Goal: Transaction & Acquisition: Subscribe to service/newsletter

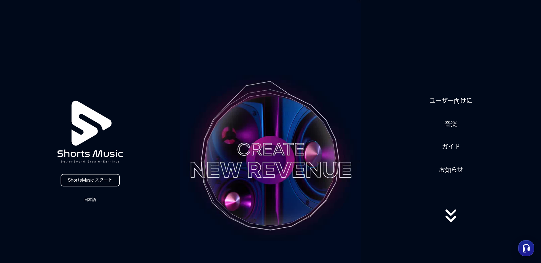
click at [114, 176] on link "ShortsMusic スタート" at bounding box center [90, 180] width 59 height 13
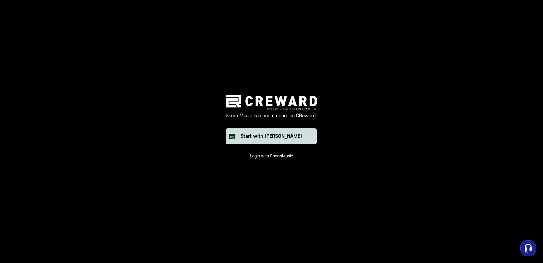
click at [248, 132] on button "Start with [PERSON_NAME]" at bounding box center [271, 136] width 91 height 16
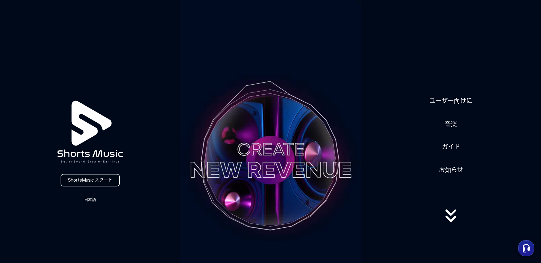
click at [73, 180] on link "ShortsMusic スタート" at bounding box center [90, 180] width 59 height 13
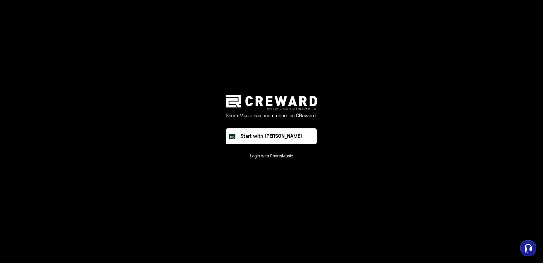
click at [263, 157] on button "Login with ShortsMusic" at bounding box center [271, 156] width 43 height 6
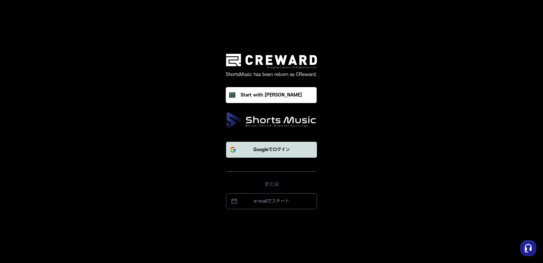
click at [269, 149] on p "Googleでログイン" at bounding box center [272, 149] width 36 height 7
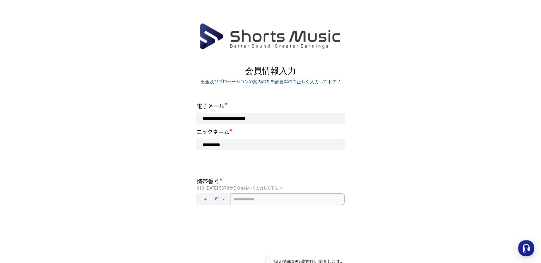
click at [305, 198] on input "tel" at bounding box center [288, 198] width 114 height 11
type input "**********"
click at [398, 138] on main "**********" at bounding box center [270, 157] width 541 height 268
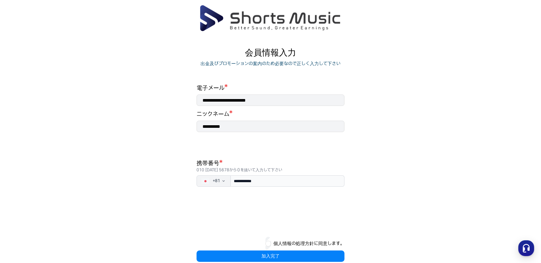
scroll to position [28, 0]
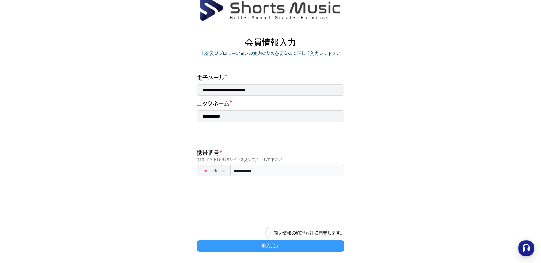
click at [267, 245] on button "加入完了" at bounding box center [270, 245] width 148 height 11
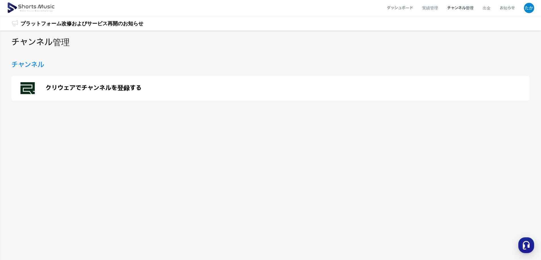
click at [95, 87] on p "クリウェアでチャンネルを登録する" at bounding box center [93, 88] width 96 height 7
